Goal: Find contact information: Obtain details needed to contact an individual or organization

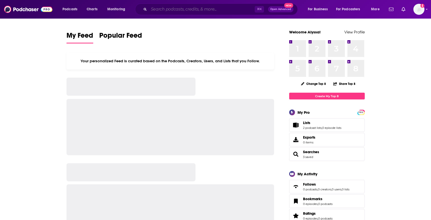
click at [166, 12] on input "Search podcasts, credits, & more..." at bounding box center [202, 9] width 106 height 8
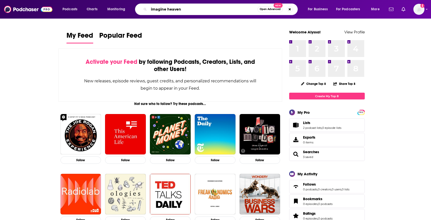
type input "imagine heaven"
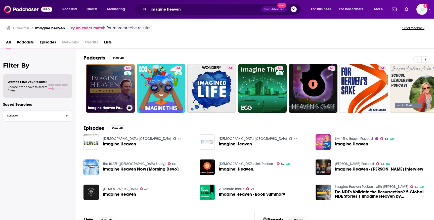
click at [114, 88] on link "60 Imagine Heaven Podcast with [PERSON_NAME]" at bounding box center [110, 88] width 49 height 49
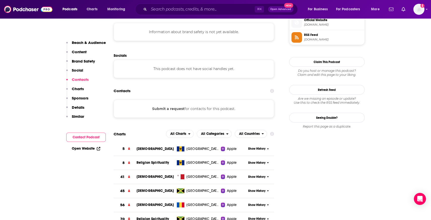
scroll to position [465, 0]
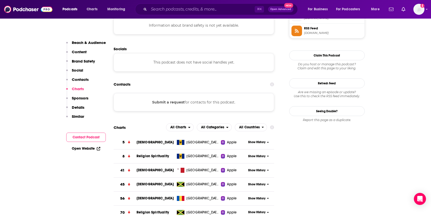
click at [227, 93] on div "Submit a request for contacts for this podcast." at bounding box center [193, 102] width 161 height 18
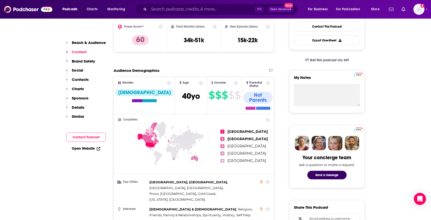
scroll to position [0, 0]
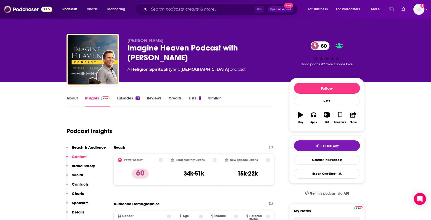
click at [80, 185] on p "Contacts" at bounding box center [80, 184] width 17 height 5
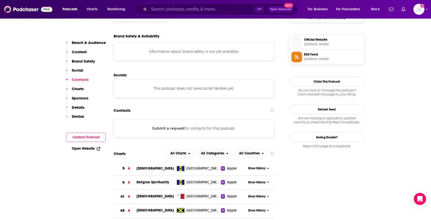
scroll to position [445, 0]
